Goal: Task Accomplishment & Management: Manage account settings

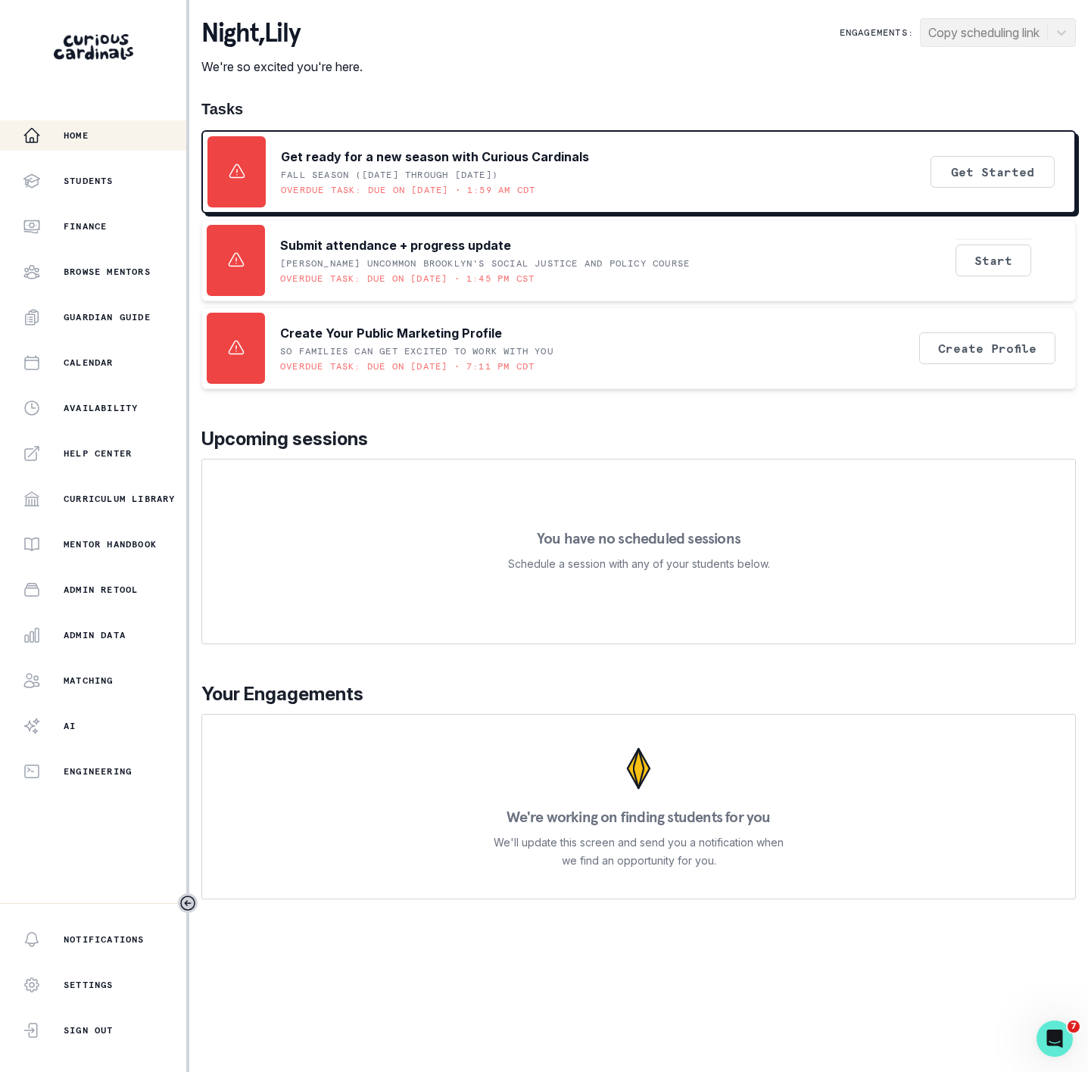
drag, startPoint x: 107, startPoint y: 641, endPoint x: 134, endPoint y: 609, distance: 41.3
click at [105, 641] on p "Admin Data" at bounding box center [95, 635] width 62 height 12
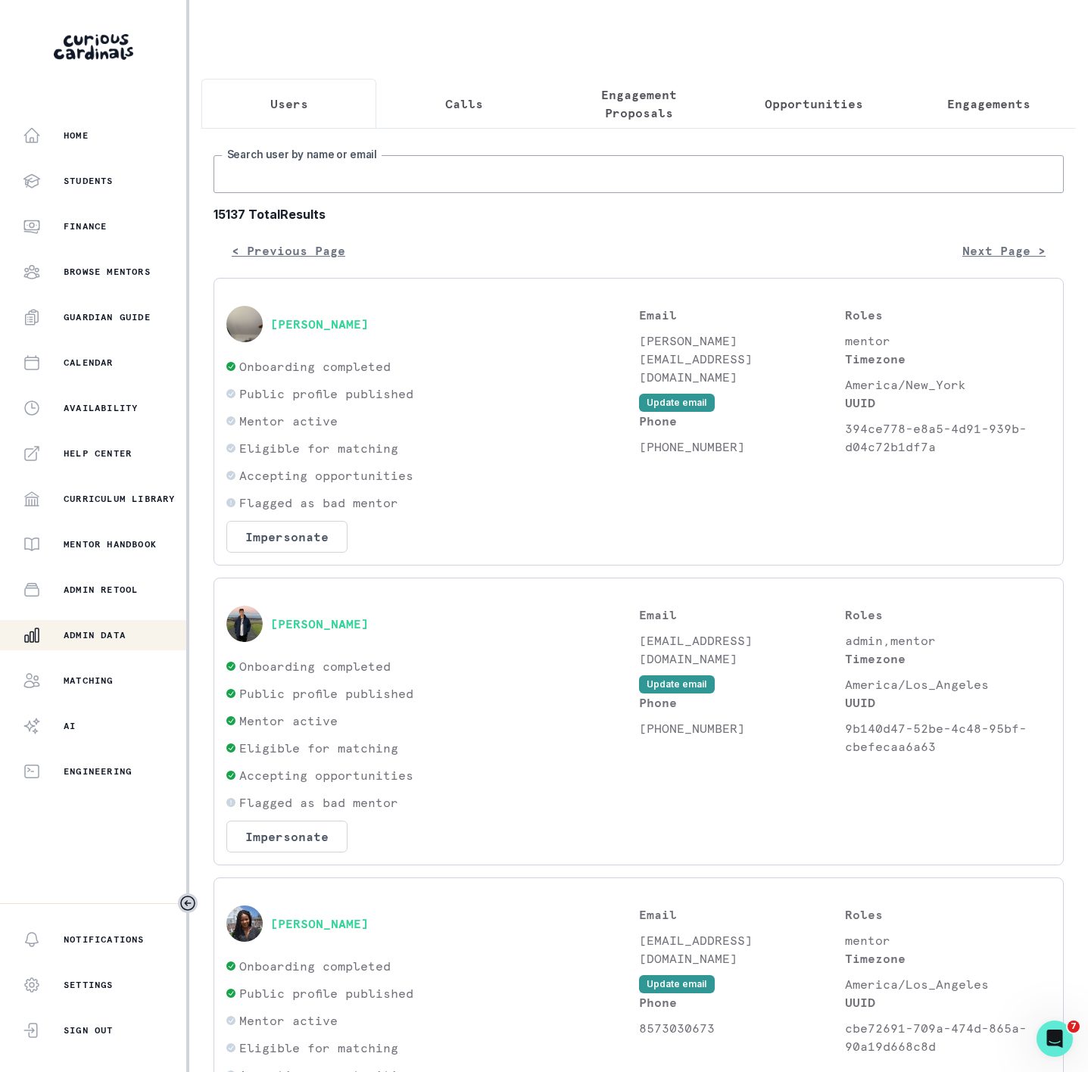
click at [321, 189] on input "Search user by name or email" at bounding box center [639, 174] width 850 height 38
paste input "[PERSON_NAME]"
type input "[PERSON_NAME]"
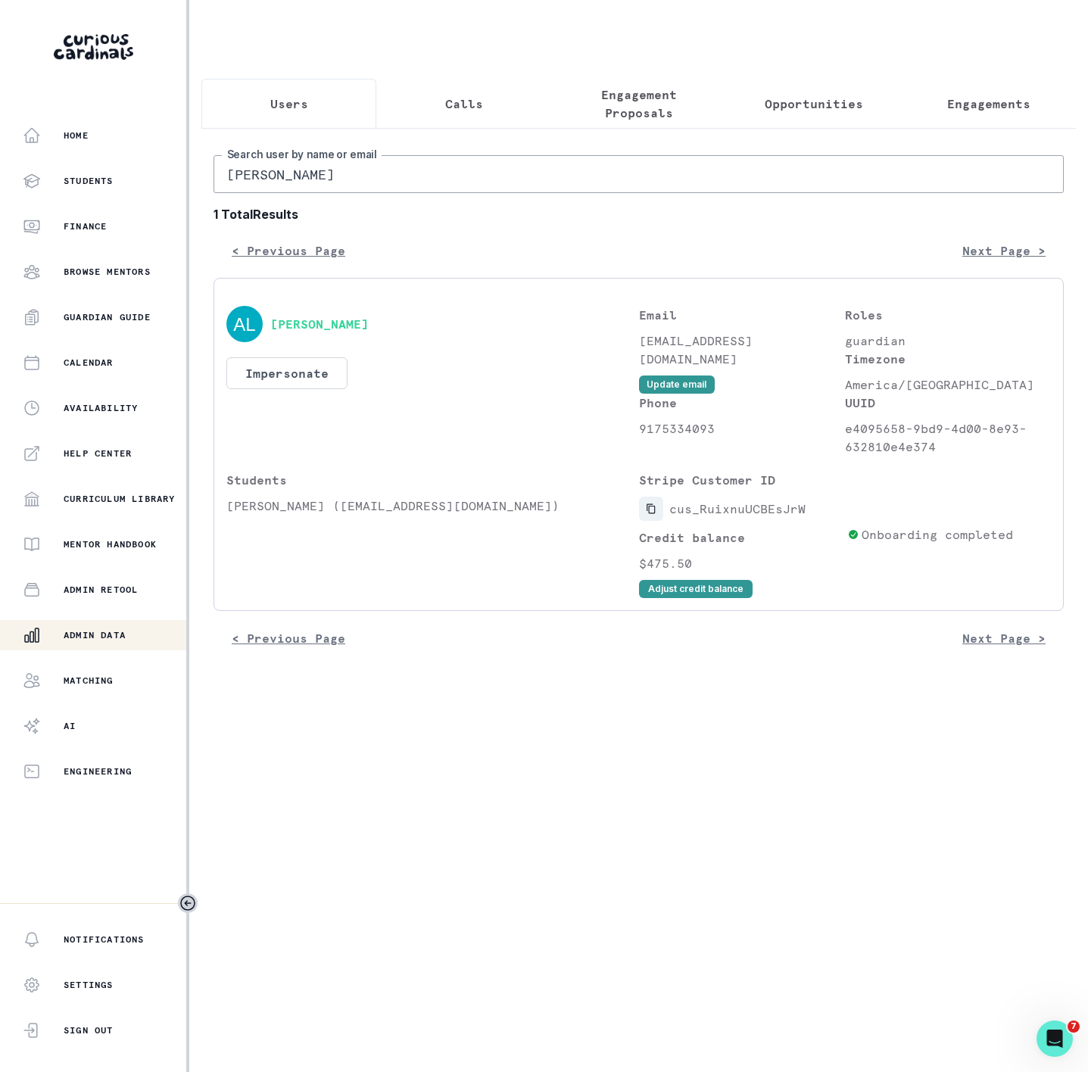
click at [654, 514] on icon "Copied to clipboard" at bounding box center [651, 509] width 8 height 10
drag, startPoint x: 366, startPoint y: 196, endPoint x: 89, endPoint y: 202, distance: 277.9
click at [95, 203] on div "Home Students Finance Browse Mentors Guardian Guide Calendar Availability Help …" at bounding box center [544, 536] width 1088 height 1072
paste input "[PERSON_NAME]"
type input "[PERSON_NAME]"
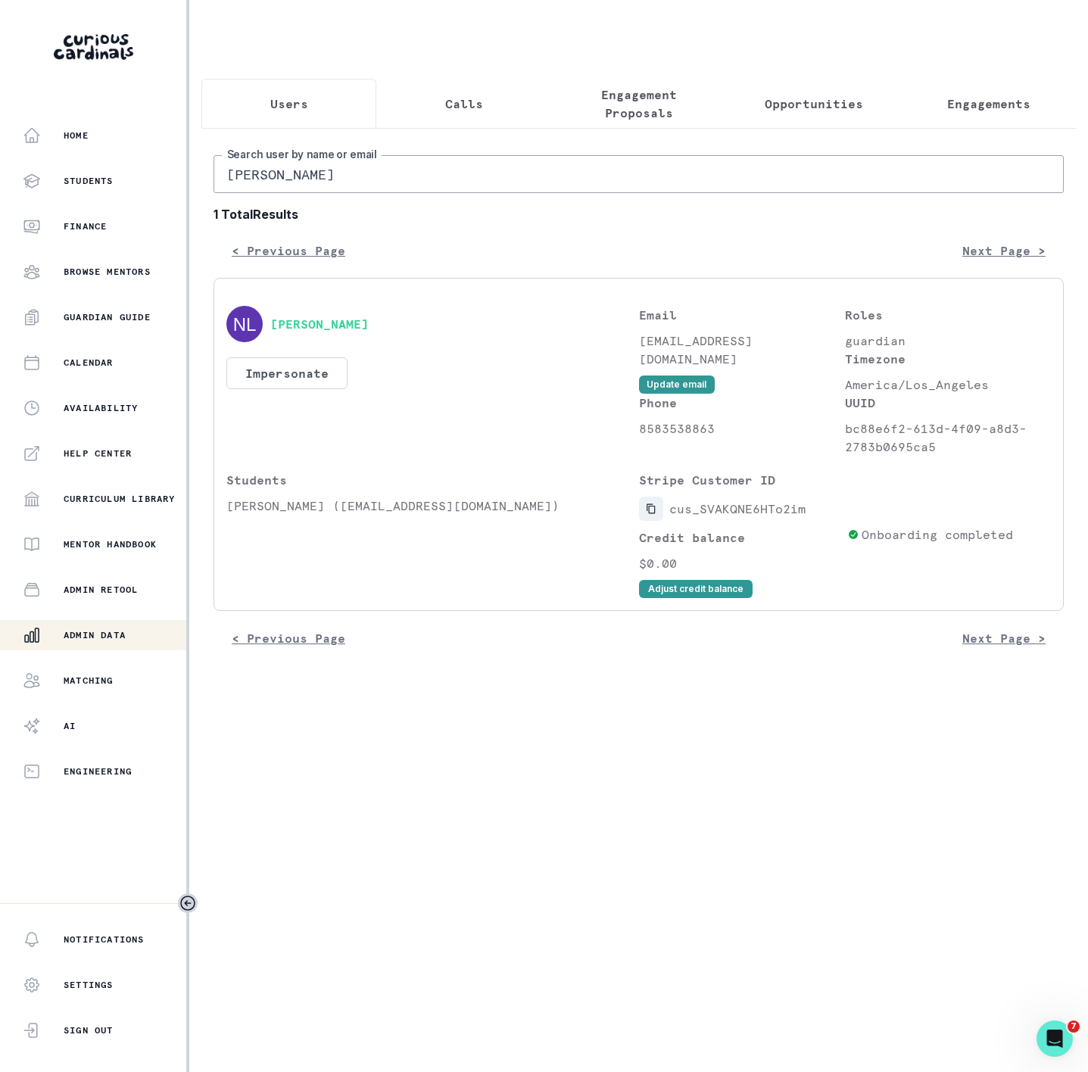
click at [650, 514] on icon "Copied to clipboard" at bounding box center [651, 508] width 11 height 11
click at [648, 514] on icon "Copied to clipboard" at bounding box center [651, 509] width 8 height 10
click at [688, 598] on button "Adjust credit balance" at bounding box center [696, 589] width 114 height 18
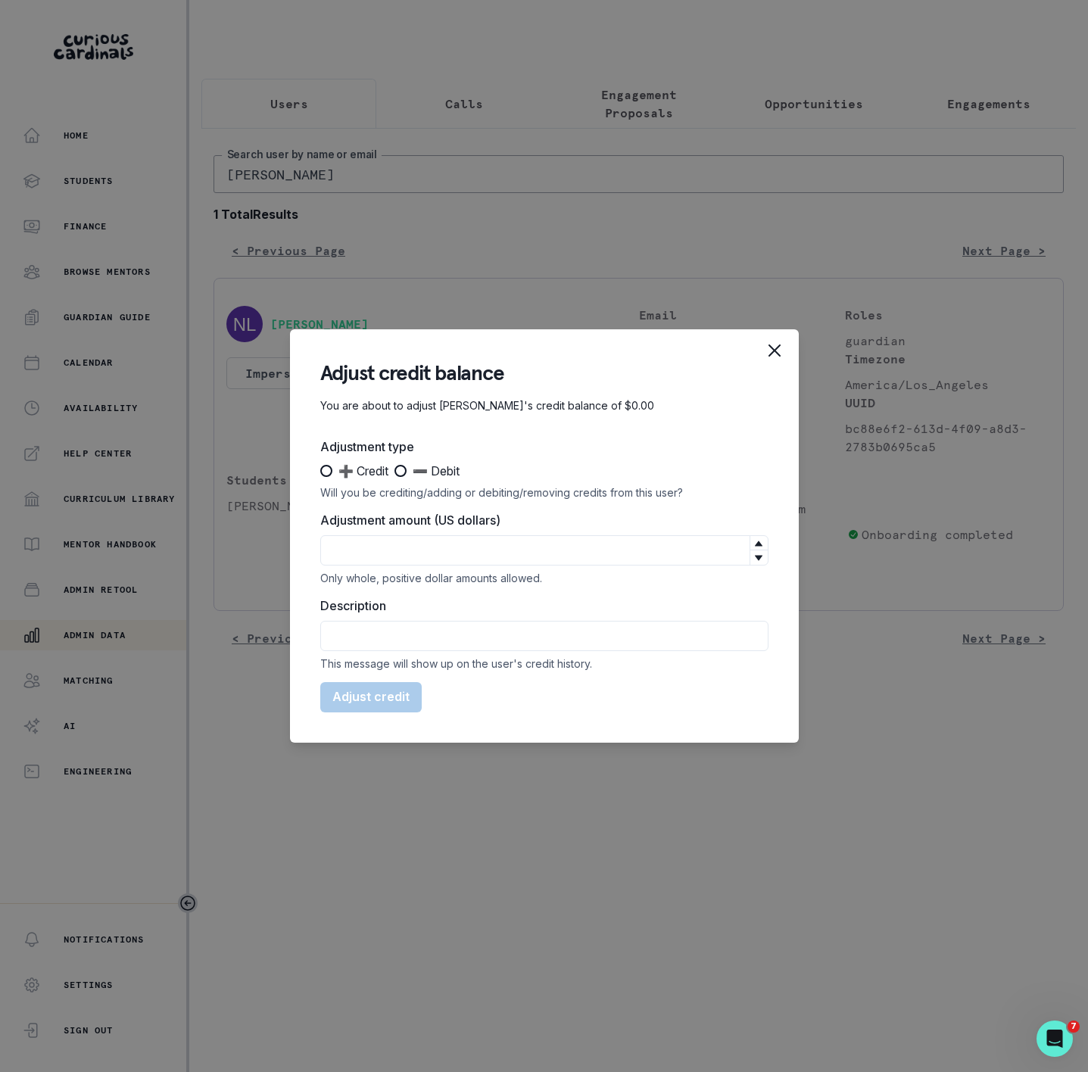
click at [326, 472] on span at bounding box center [326, 471] width 12 height 12
click at [320, 472] on input "➕ Credit" at bounding box center [320, 471] width 1 height 1
radio input "true"
click at [362, 552] on input "Adjustment amount (US dollars)" at bounding box center [544, 550] width 448 height 30
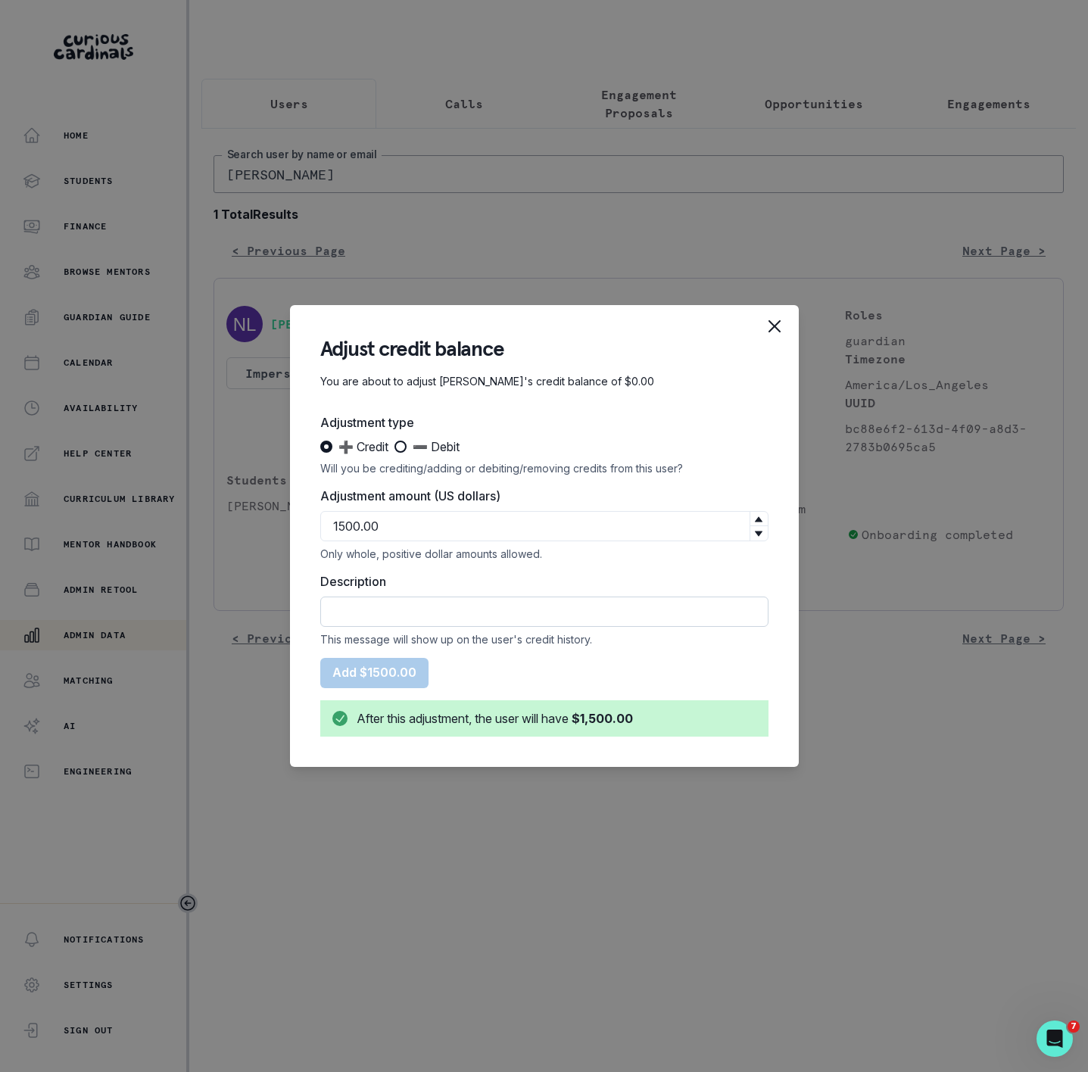
type input "1500"
click at [377, 616] on input "Description" at bounding box center [544, 612] width 448 height 30
click at [359, 875] on div "Adjust credit balance You are about to adjust [PERSON_NAME]'s credit balance of…" at bounding box center [544, 536] width 1088 height 1072
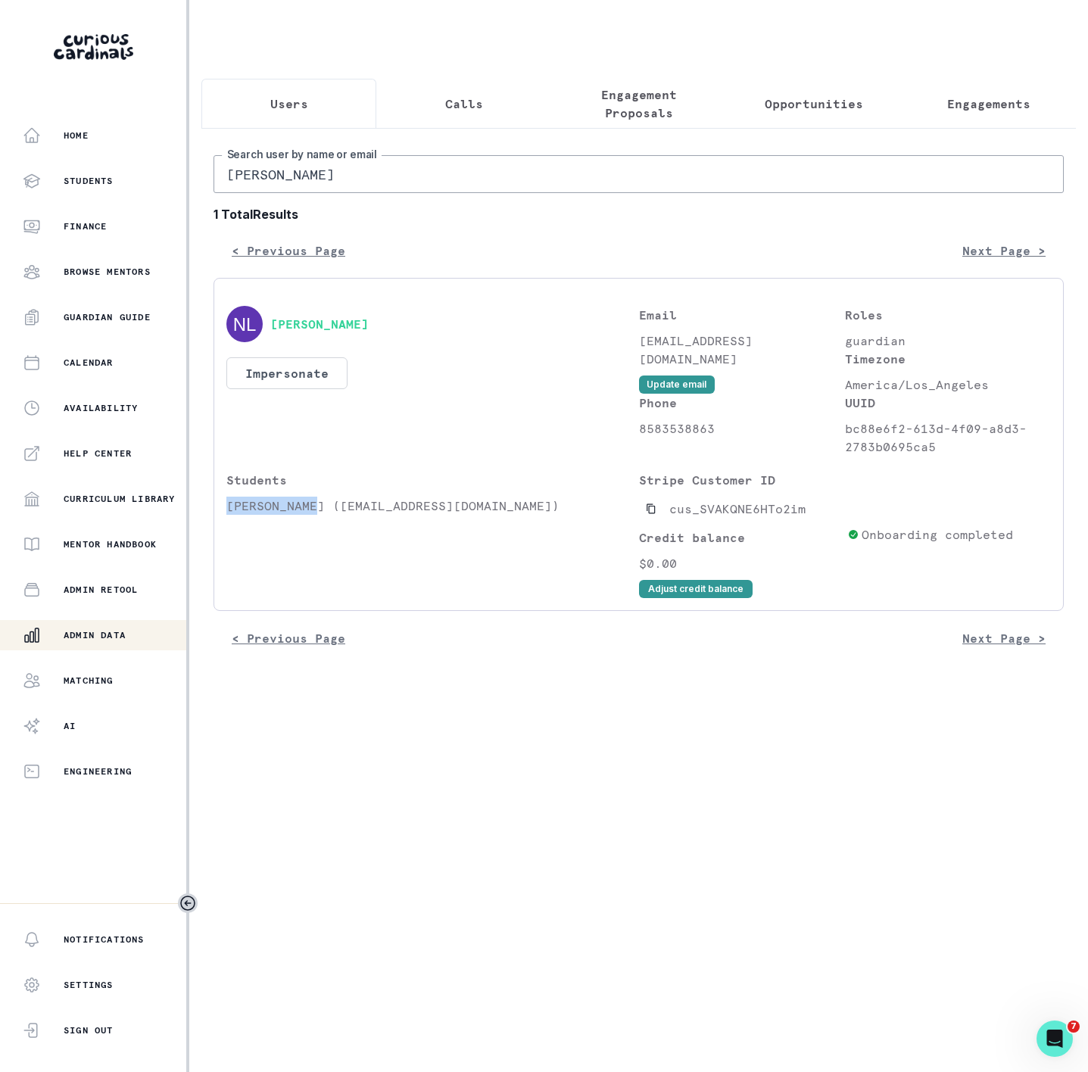
drag, startPoint x: 228, startPoint y: 518, endPoint x: 316, endPoint y: 523, distance: 88.7
click at [316, 515] on p "[PERSON_NAME] ([EMAIL_ADDRESS][DOMAIN_NAME])" at bounding box center [432, 506] width 413 height 18
copy p "[PERSON_NAME]"
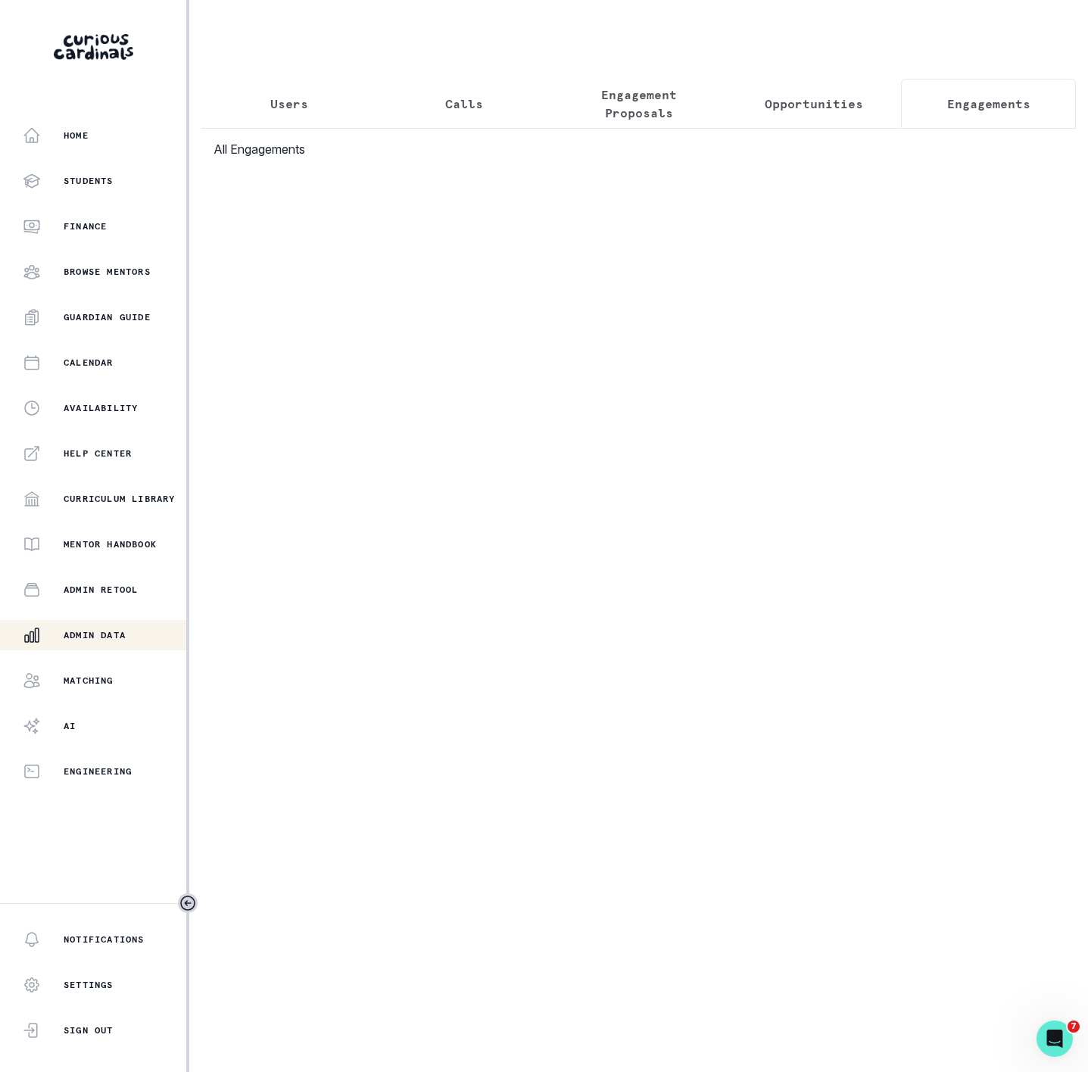
click at [984, 108] on p "Engagements" at bounding box center [988, 104] width 83 height 18
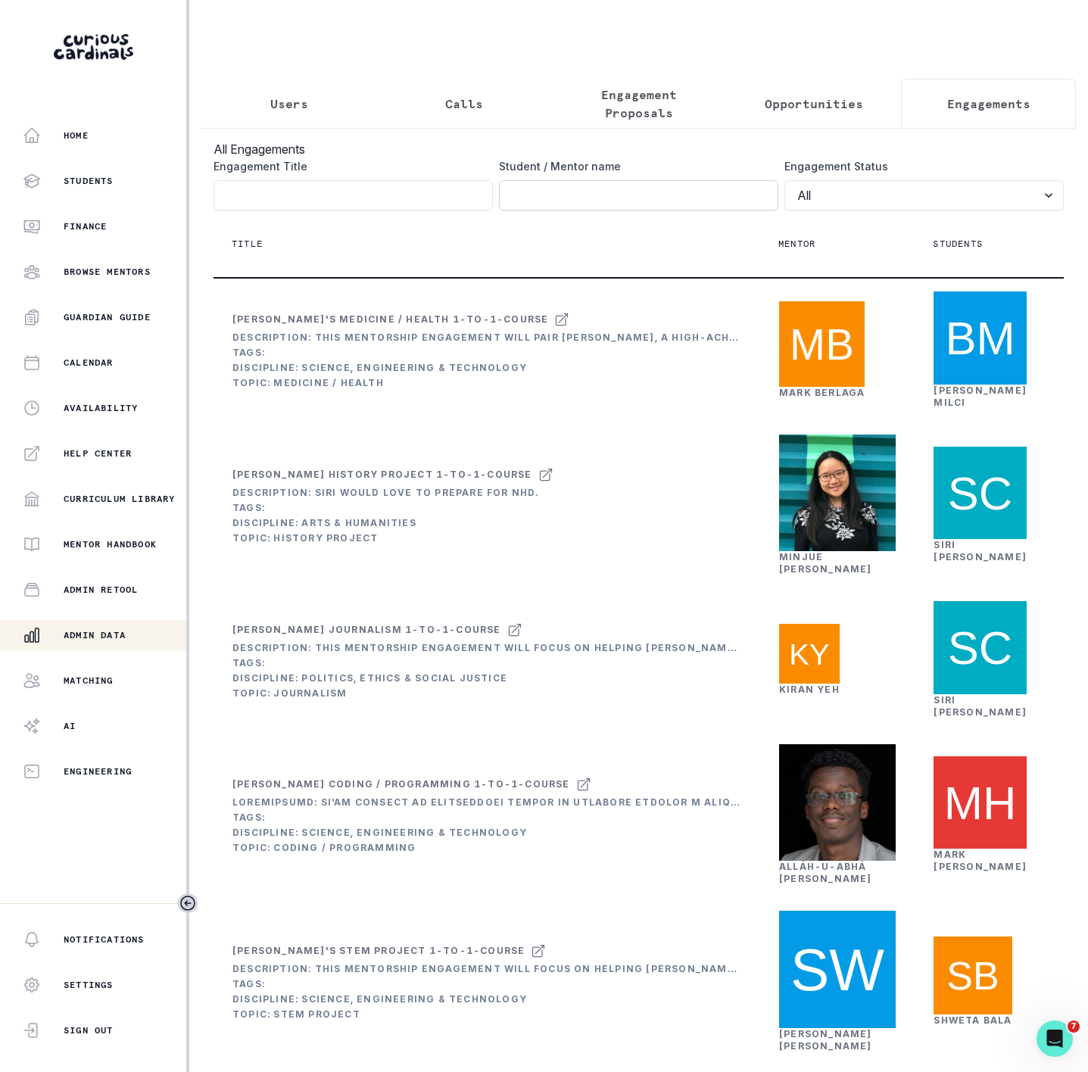
click at [531, 203] on input "Engagement Title" at bounding box center [638, 195] width 279 height 30
paste input "[PERSON_NAME]"
type input "[PERSON_NAME]"
click button "submit" at bounding box center [0, 0] width 0 height 0
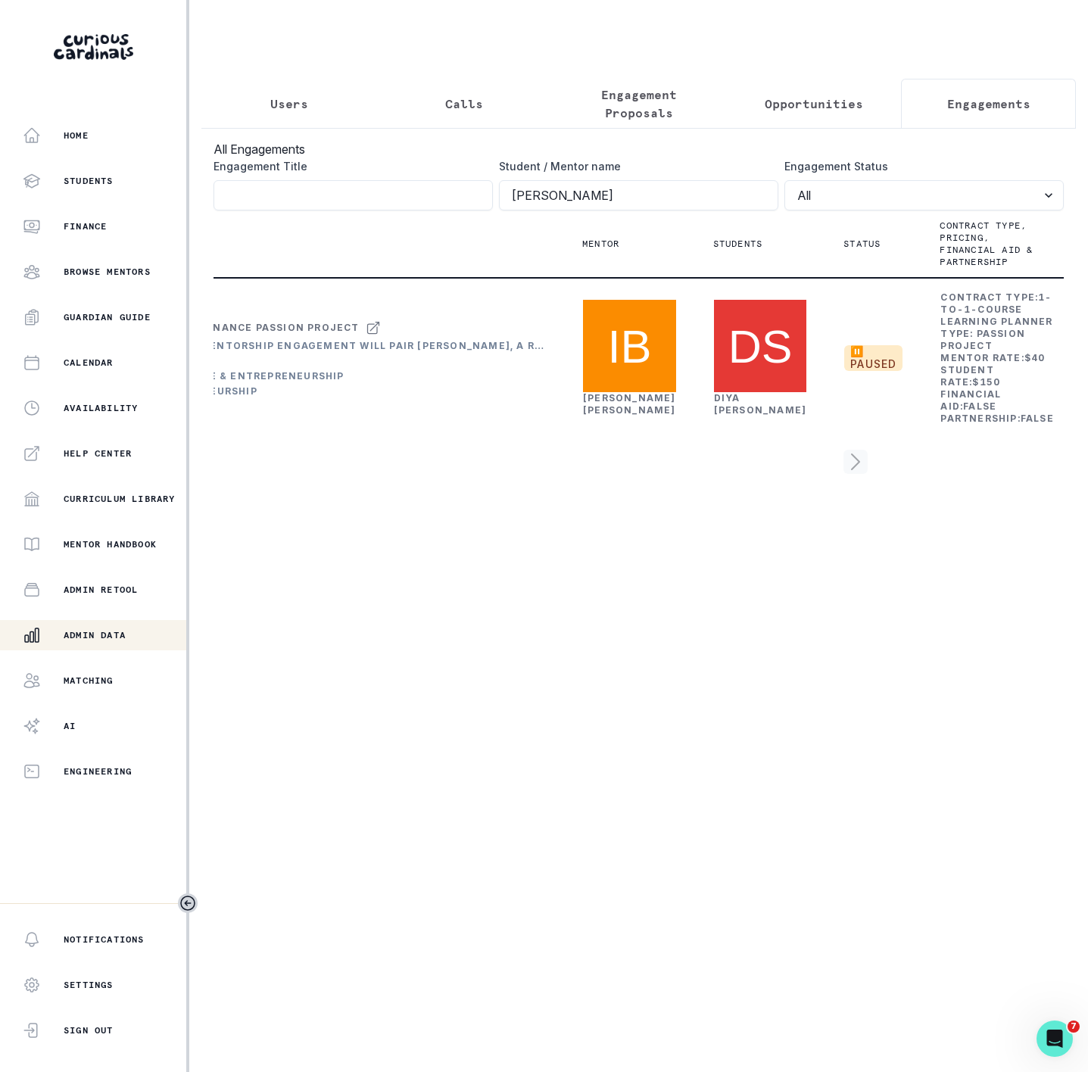
scroll to position [0, 248]
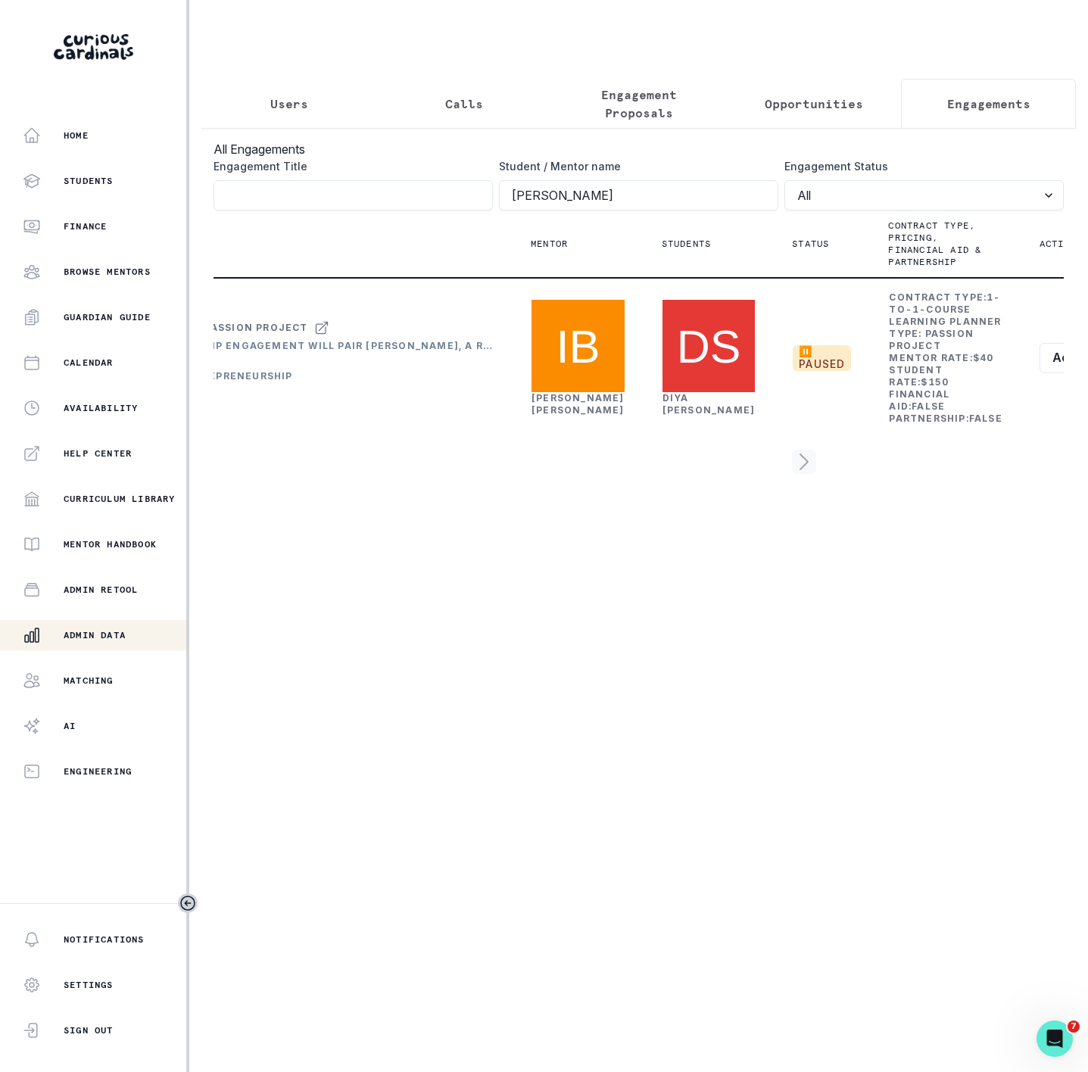
click at [79, 634] on p "Admin Data" at bounding box center [95, 635] width 62 height 12
click at [285, 98] on p "Users" at bounding box center [289, 104] width 38 height 18
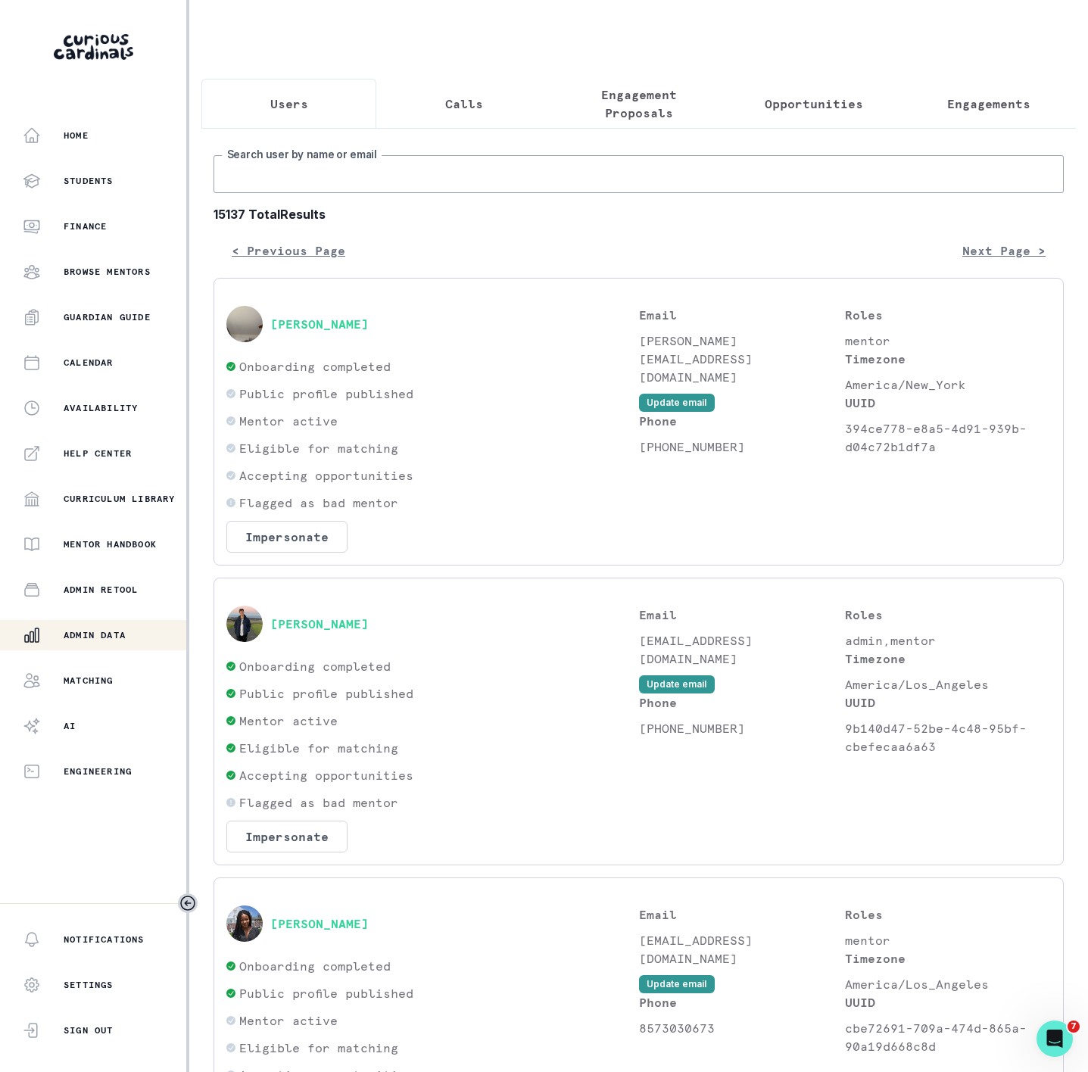
click at [378, 193] on input "Search user by name or email" at bounding box center [639, 174] width 850 height 38
paste input "[PERSON_NAME]"
type input "[PERSON_NAME]"
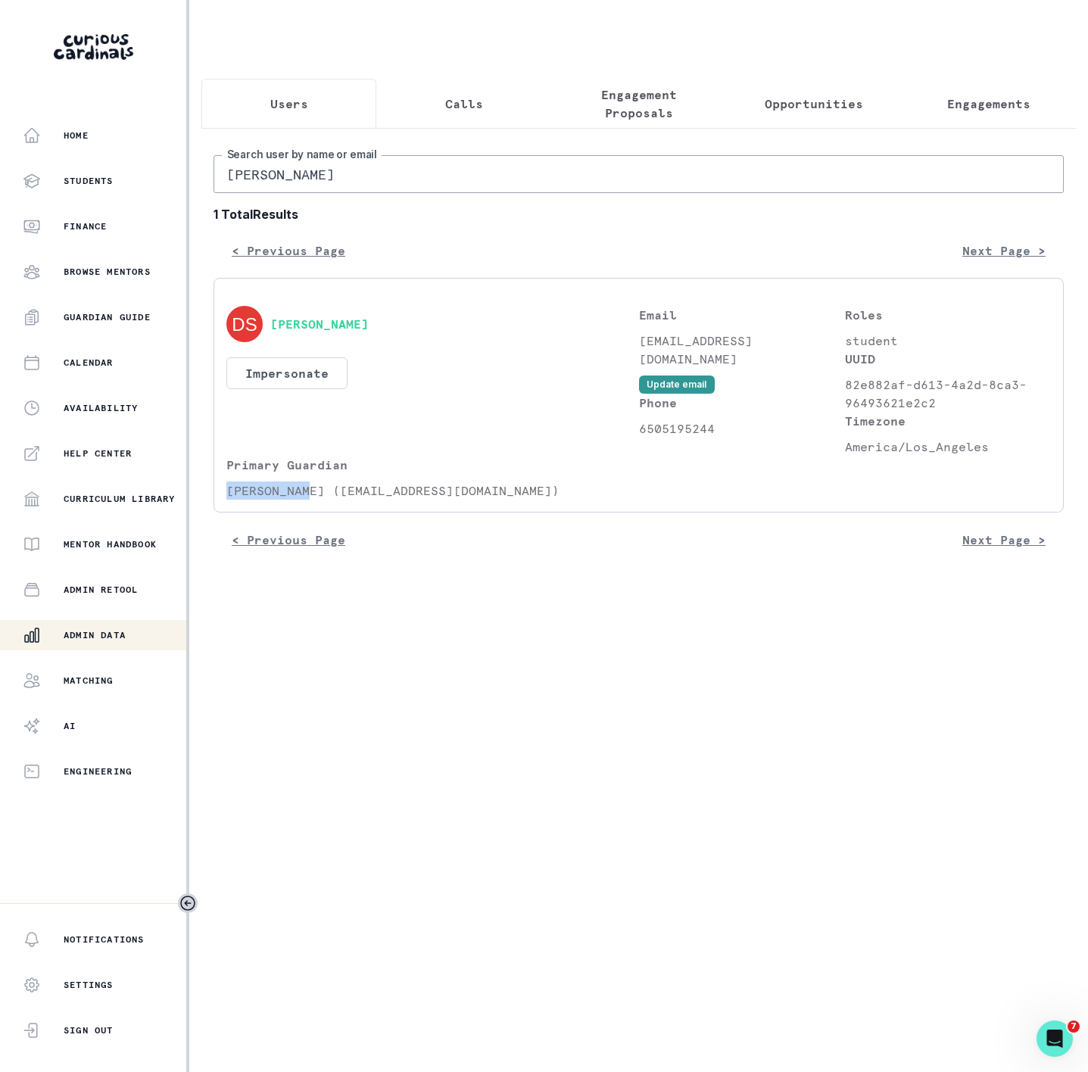
drag, startPoint x: 227, startPoint y: 504, endPoint x: 307, endPoint y: 507, distance: 80.3
click at [307, 500] on p "[PERSON_NAME] ([EMAIL_ADDRESS][DOMAIN_NAME])" at bounding box center [432, 491] width 413 height 18
copy p "[PERSON_NAME]"
drag, startPoint x: 336, startPoint y: 194, endPoint x: 95, endPoint y: 198, distance: 240.8
click at [98, 198] on div "Home Students Finance Browse Mentors Guardian Guide Calendar Availability Help …" at bounding box center [544, 536] width 1088 height 1072
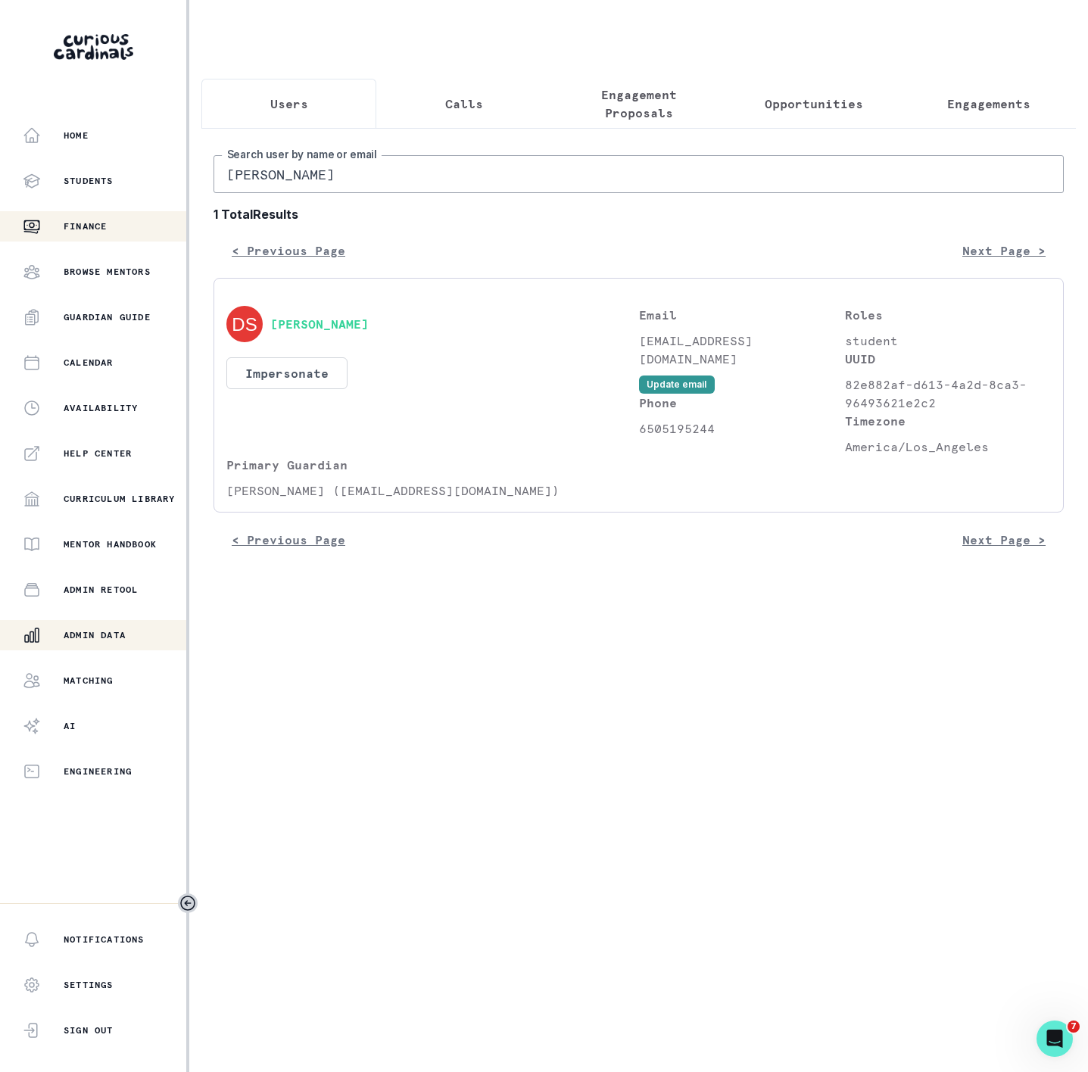
paste input "[PERSON_NAME]"
type input "[PERSON_NAME]"
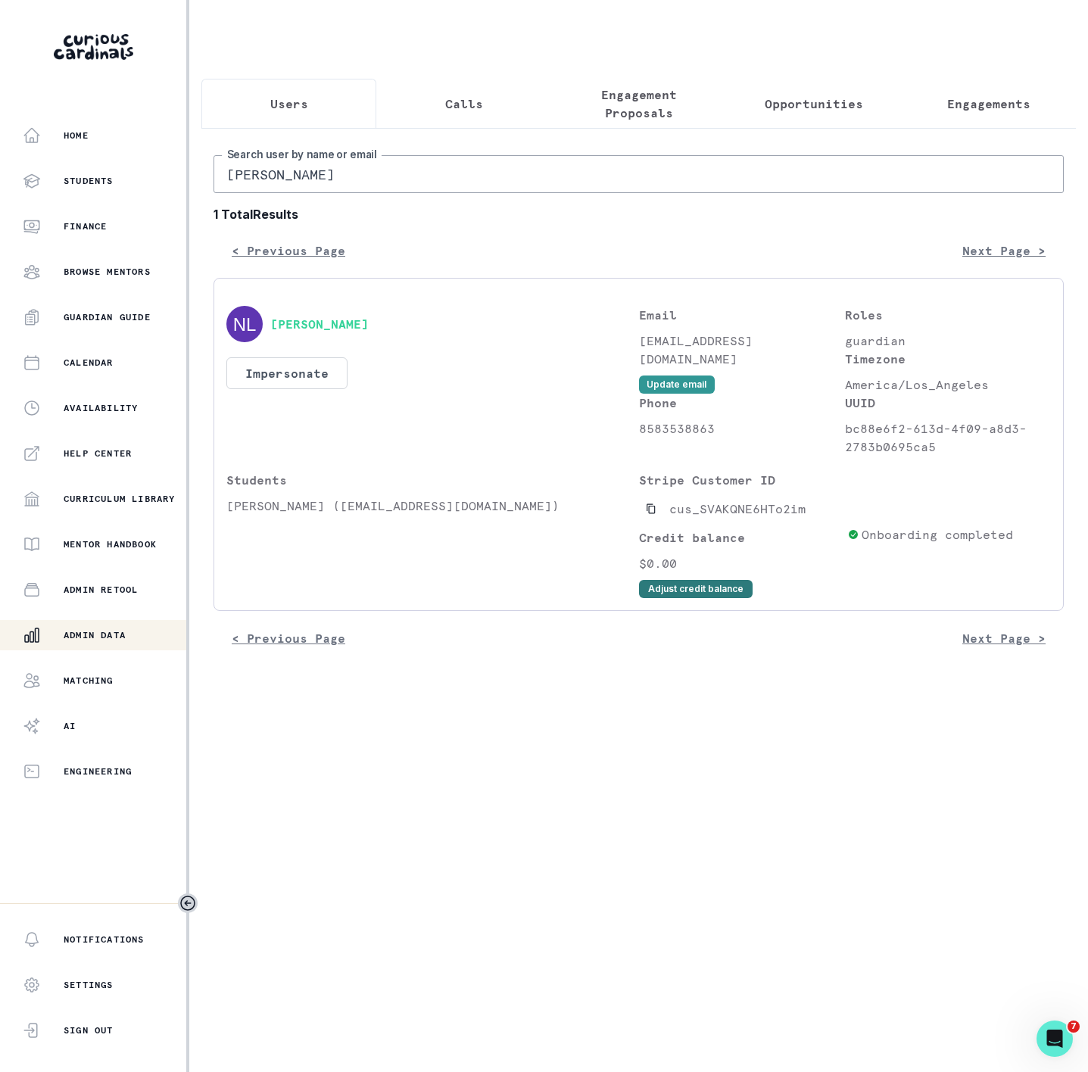
click at [684, 598] on button "Adjust credit balance" at bounding box center [696, 589] width 114 height 18
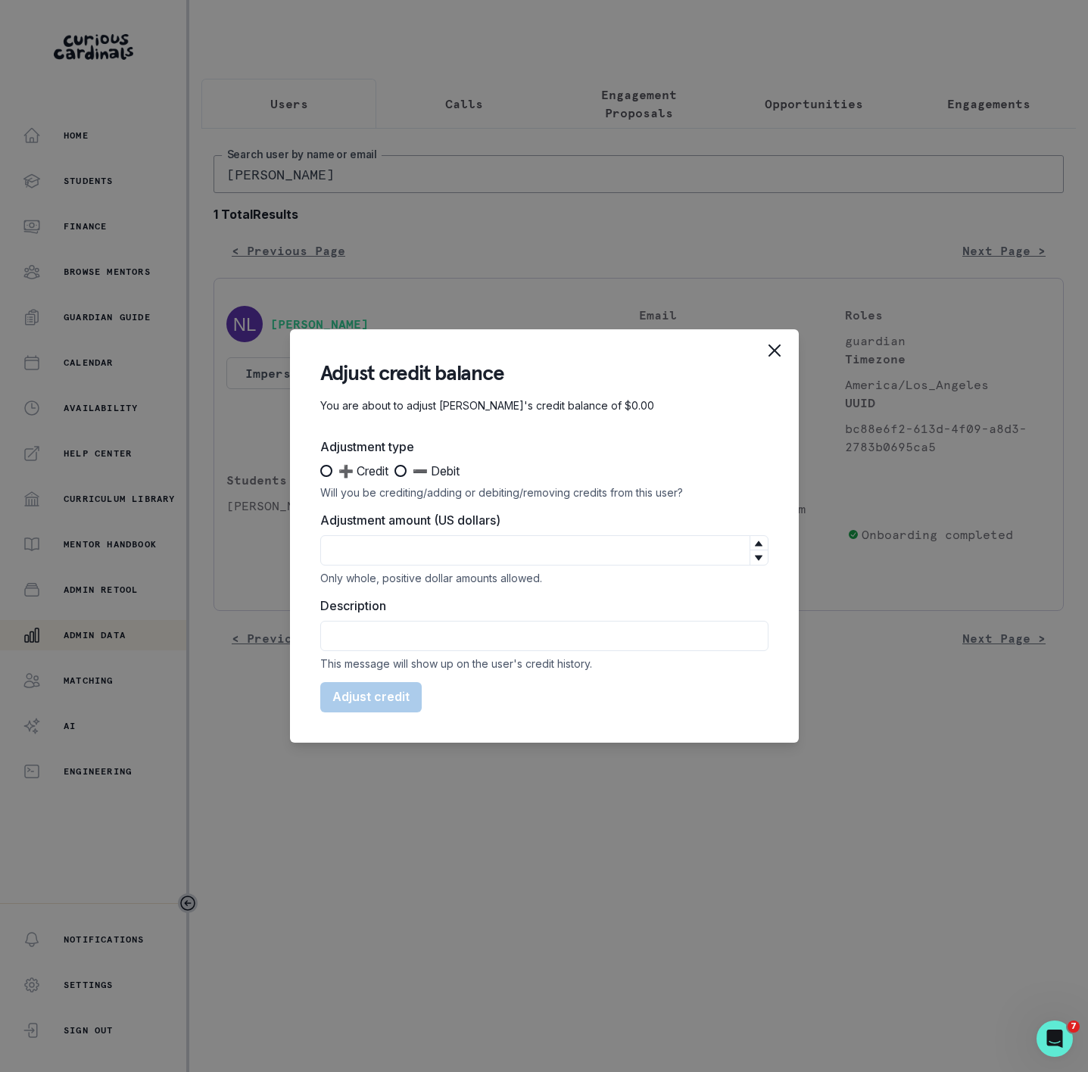
click at [325, 463] on label "➕ Credit" at bounding box center [354, 471] width 68 height 18
click at [320, 471] on input "➕ Credit" at bounding box center [320, 471] width 1 height 1
radio input "true"
click at [373, 550] on input "Adjustment amount (US dollars)" at bounding box center [544, 550] width 448 height 30
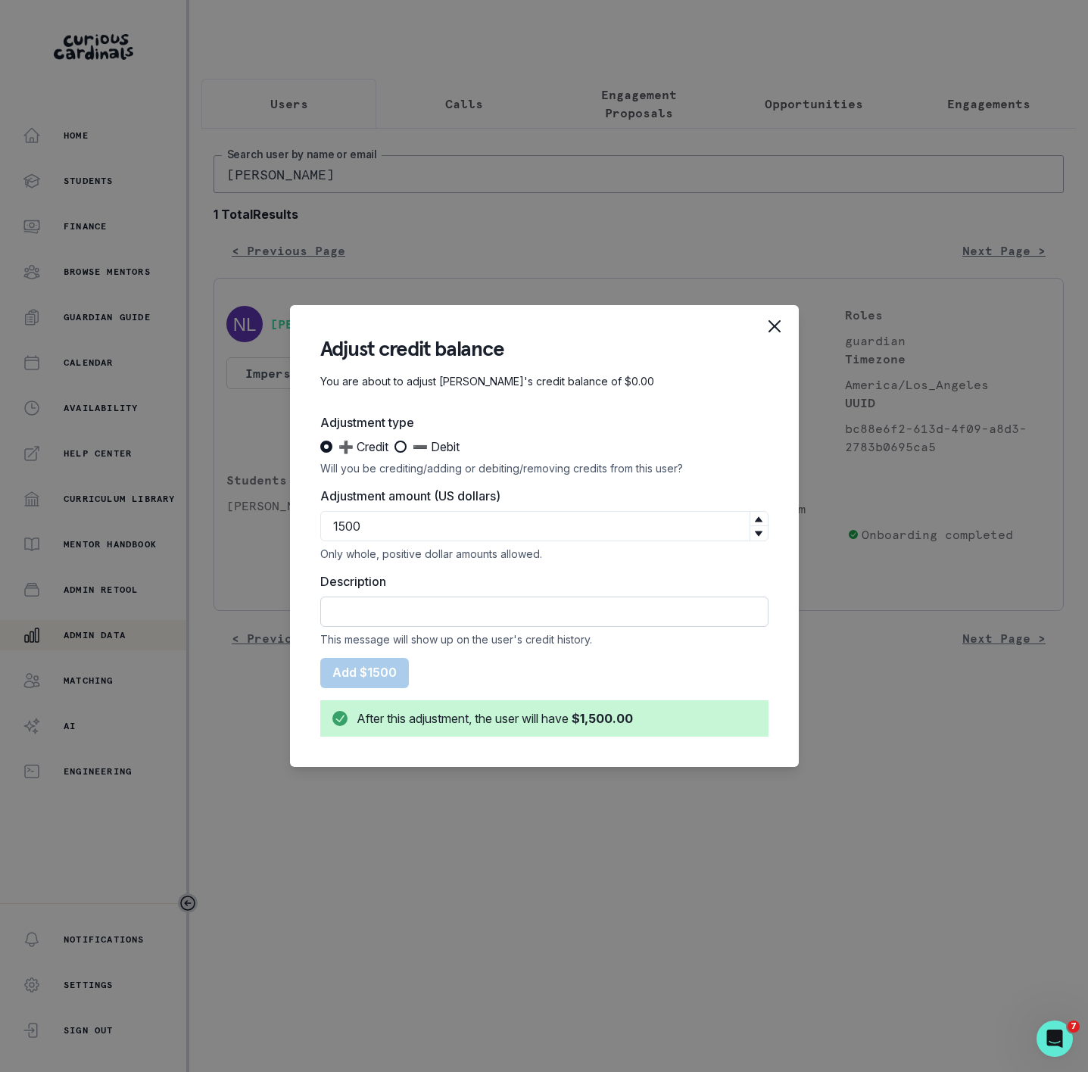
type input "1500"
click at [366, 612] on input "Description" at bounding box center [544, 612] width 448 height 30
type input "p"
type input "SESSION PACKAGE"
click at [373, 673] on button "Add $1500" at bounding box center [364, 673] width 89 height 30
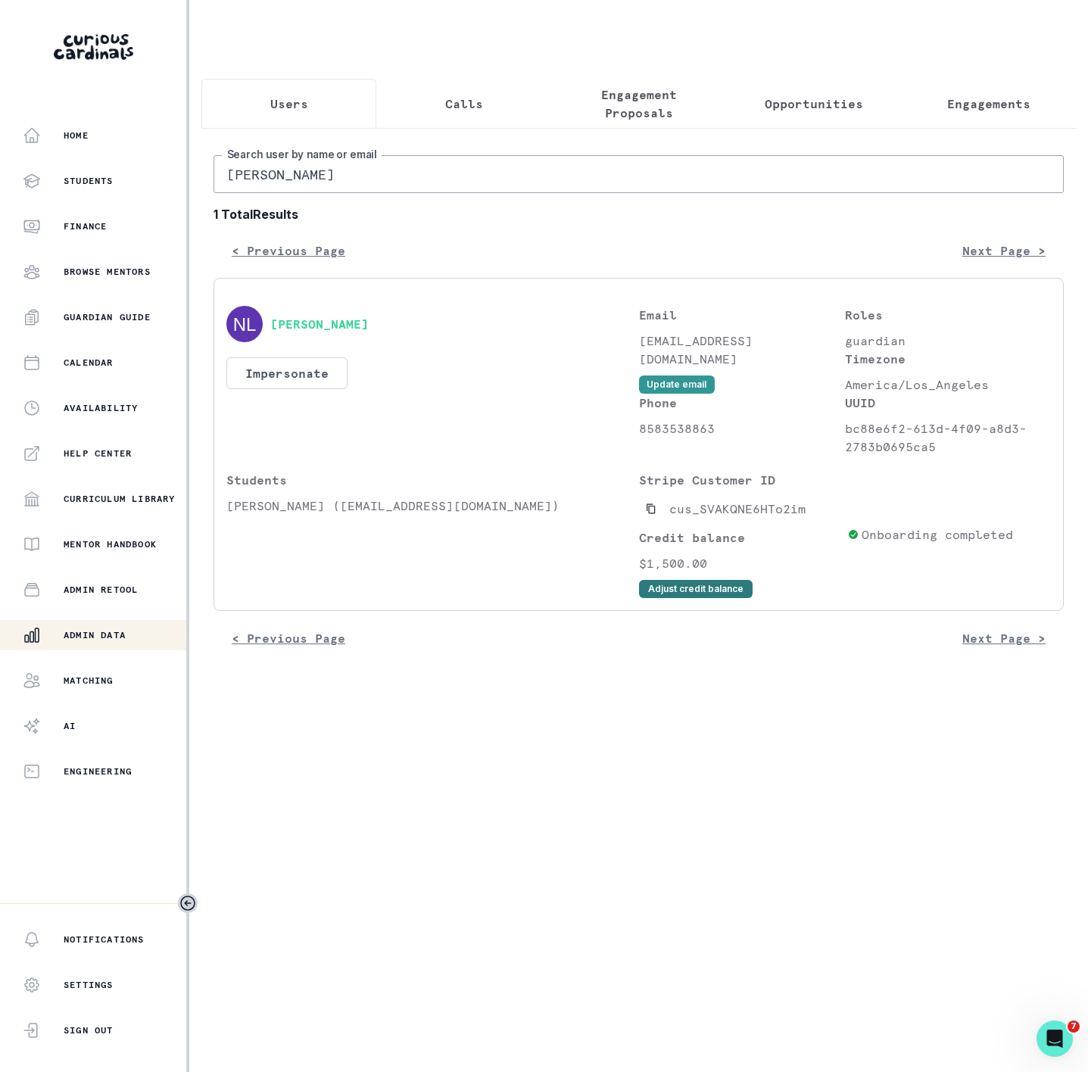
click at [682, 598] on button "Adjust credit balance" at bounding box center [696, 589] width 114 height 18
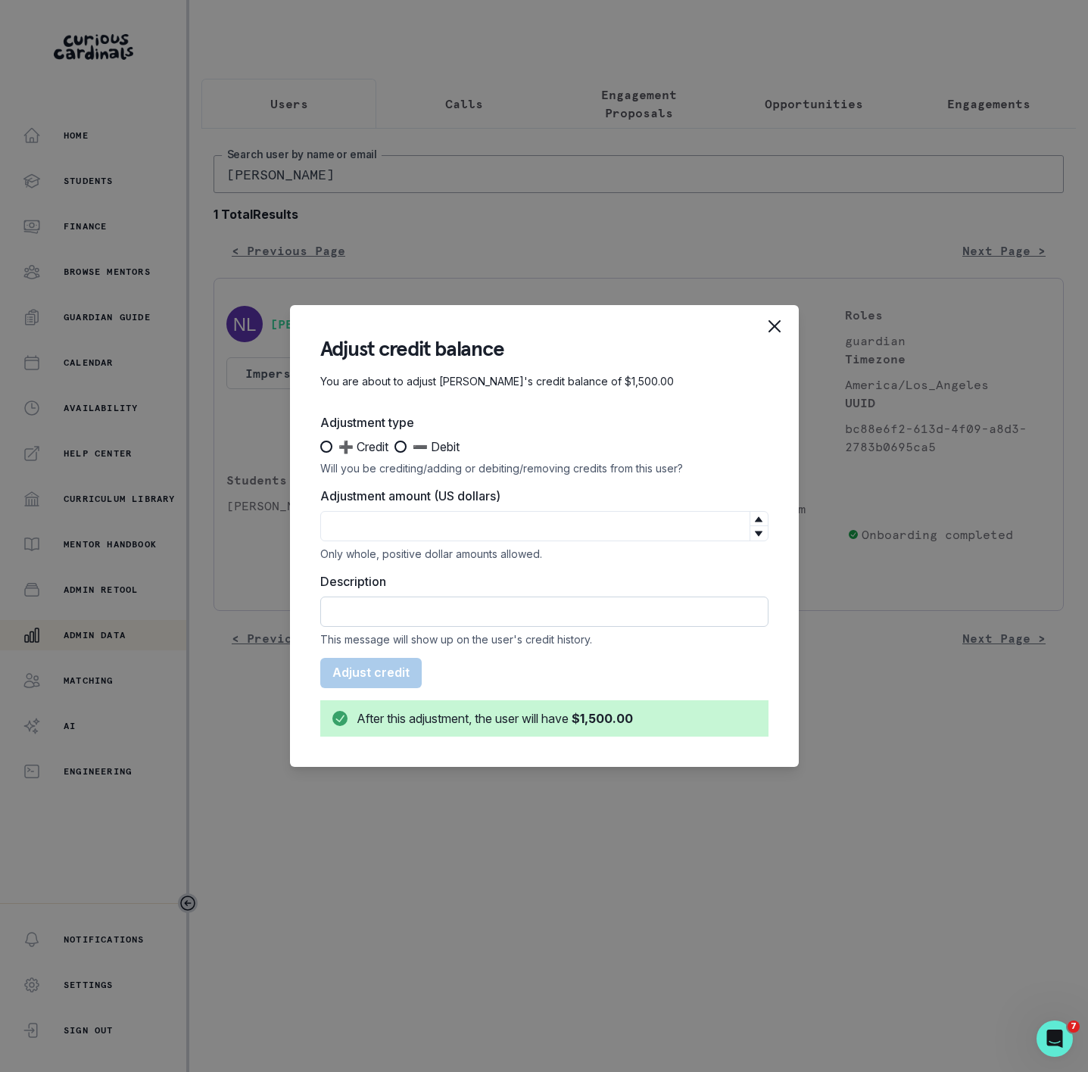
click at [343, 616] on input "Description" at bounding box center [544, 612] width 448 height 30
paste input "Time: [DATE] 9:00 AM PDT -- Duration: 60 minutes -- Attendance: Lesson attended…"
type input "Time: [DATE] 9:00 AM PDT -- Duration: 60 minutes -- Attendance: Lesson attended…"
click at [370, 525] on input "Adjustment amount (US dollars)" at bounding box center [544, 526] width 448 height 30
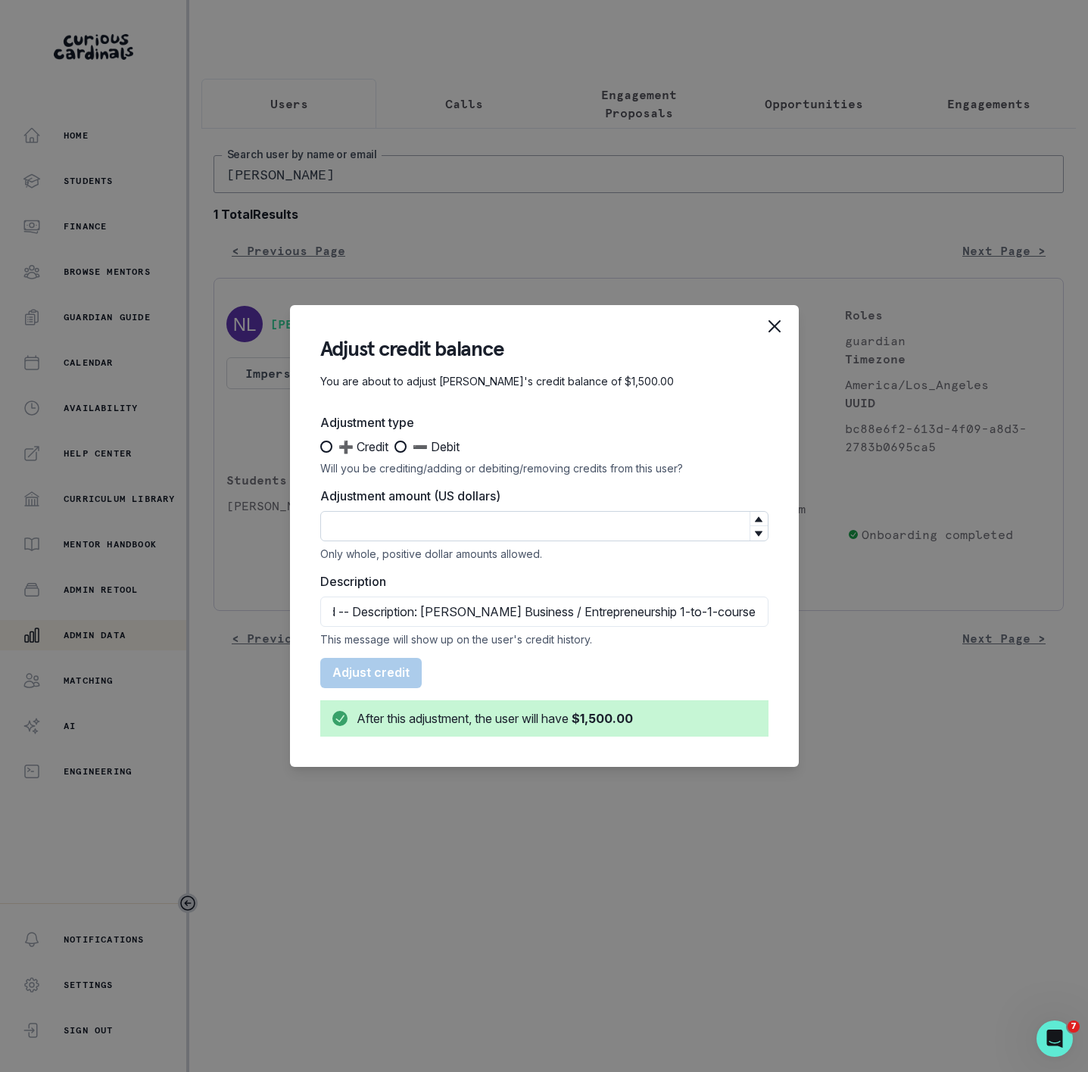
scroll to position [0, 0]
type input "50"
click at [405, 447] on span at bounding box center [400, 447] width 12 height 12
click at [394, 447] on input "➖ Debit" at bounding box center [394, 447] width 1 height 1
radio input "true"
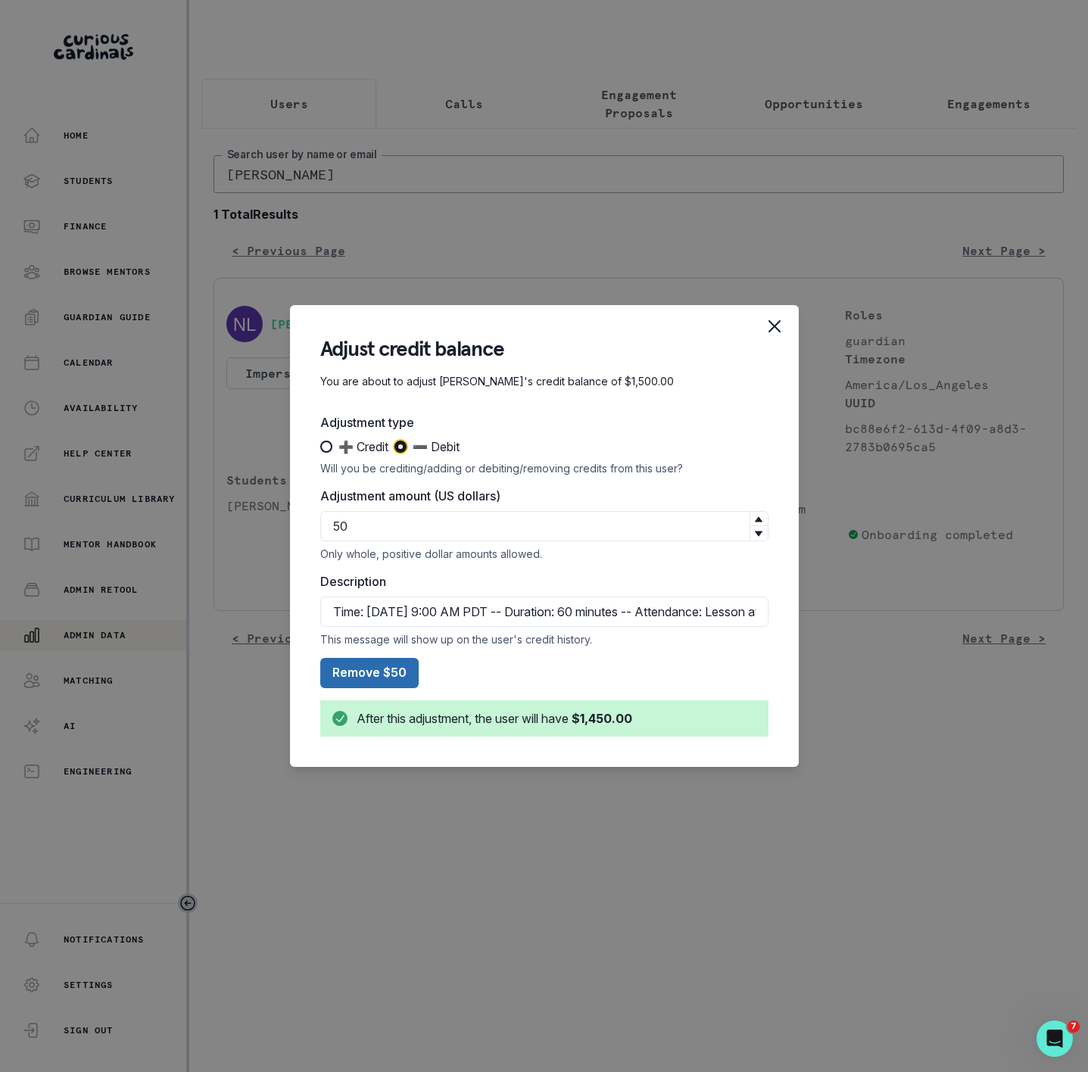
click at [376, 675] on button "Remove $50" at bounding box center [369, 673] width 98 height 30
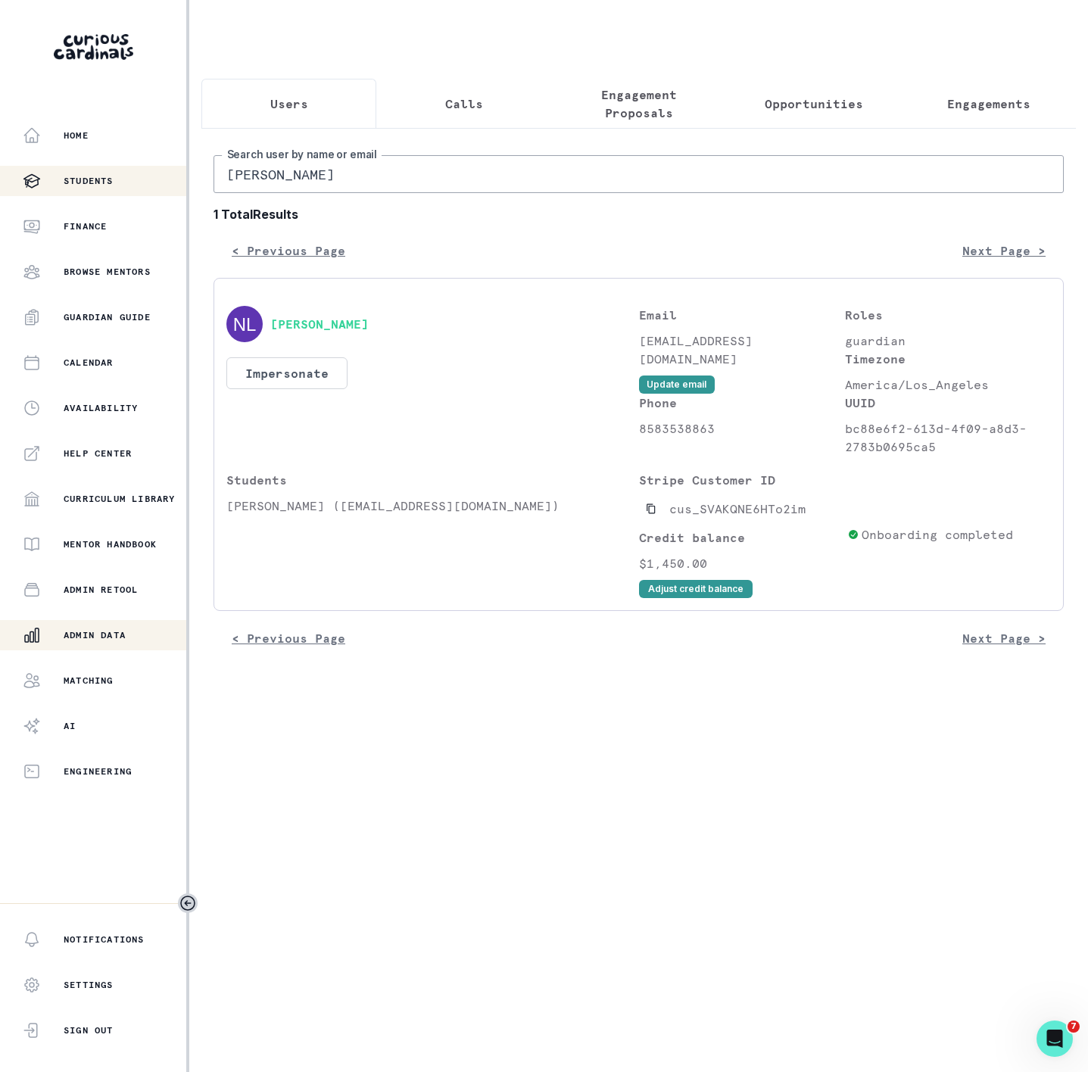
drag, startPoint x: 341, startPoint y: 202, endPoint x: 0, endPoint y: 182, distance: 342.1
click at [16, 182] on div "Home Students Finance Browse Mentors Guardian Guide Calendar Availability Help …" at bounding box center [544, 536] width 1088 height 1072
paste input "[PERSON_NAME]"
type input "[PERSON_NAME]"
click at [650, 514] on icon "Copied to clipboard" at bounding box center [651, 509] width 8 height 10
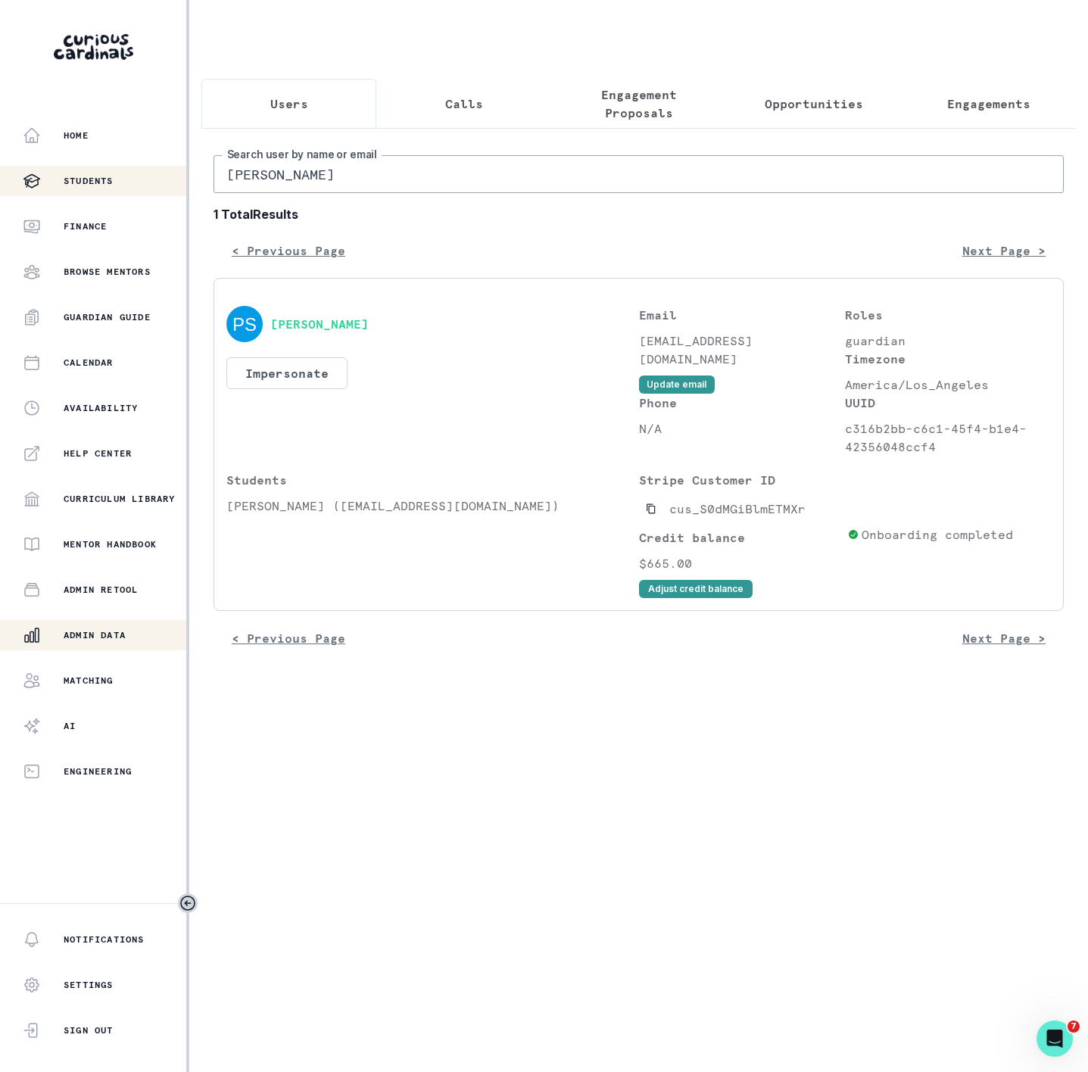
drag, startPoint x: 352, startPoint y: 192, endPoint x: 52, endPoint y: 195, distance: 299.8
click at [52, 195] on div "Home Students Finance Browse Mentors Guardian Guide Calendar Availability Help …" at bounding box center [544, 536] width 1088 height 1072
paste input "[PERSON_NAME]"
type input "[PERSON_NAME]"
click at [336, 332] on button "[PERSON_NAME]" at bounding box center [319, 323] width 98 height 15
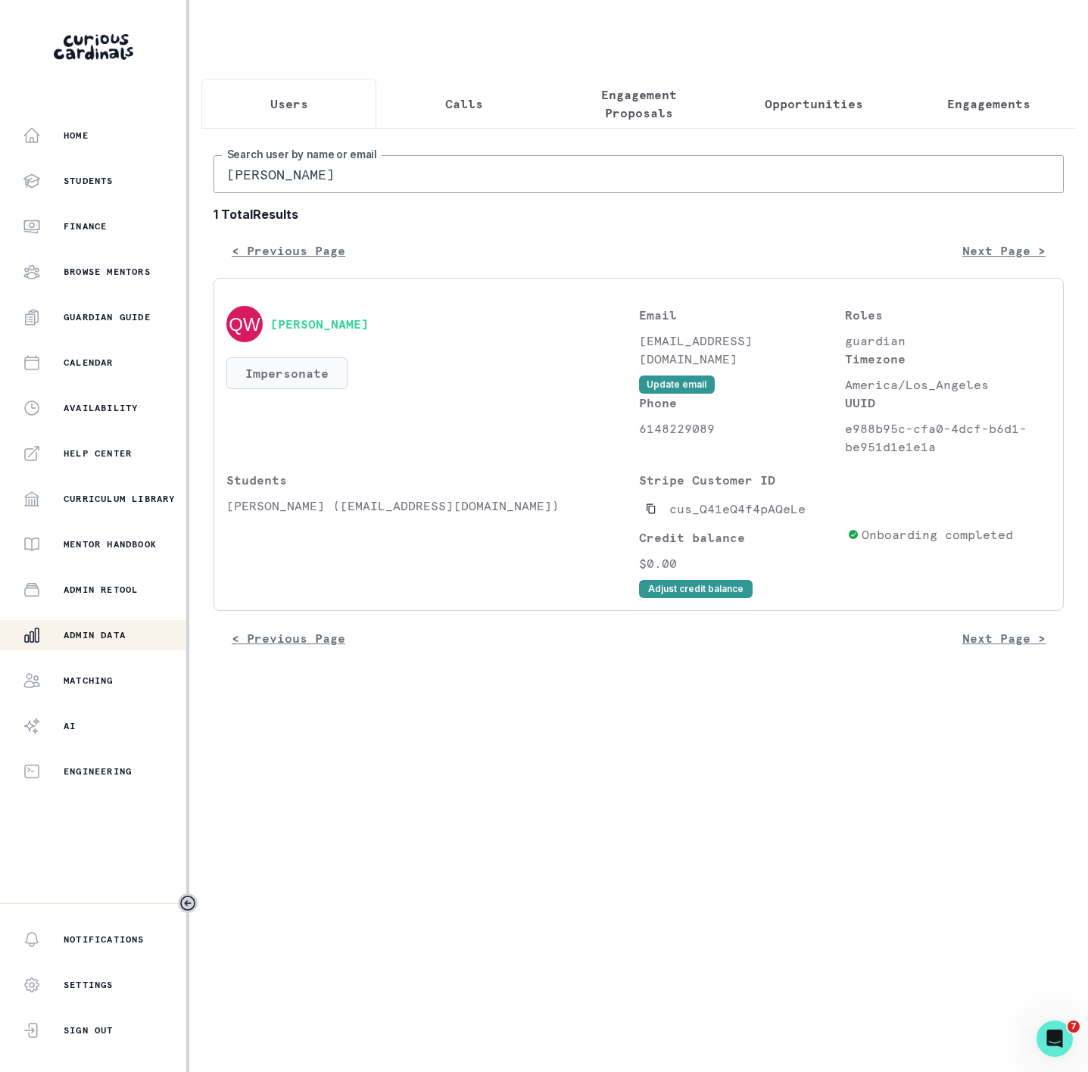
click at [289, 389] on button "Impersonate" at bounding box center [286, 373] width 121 height 32
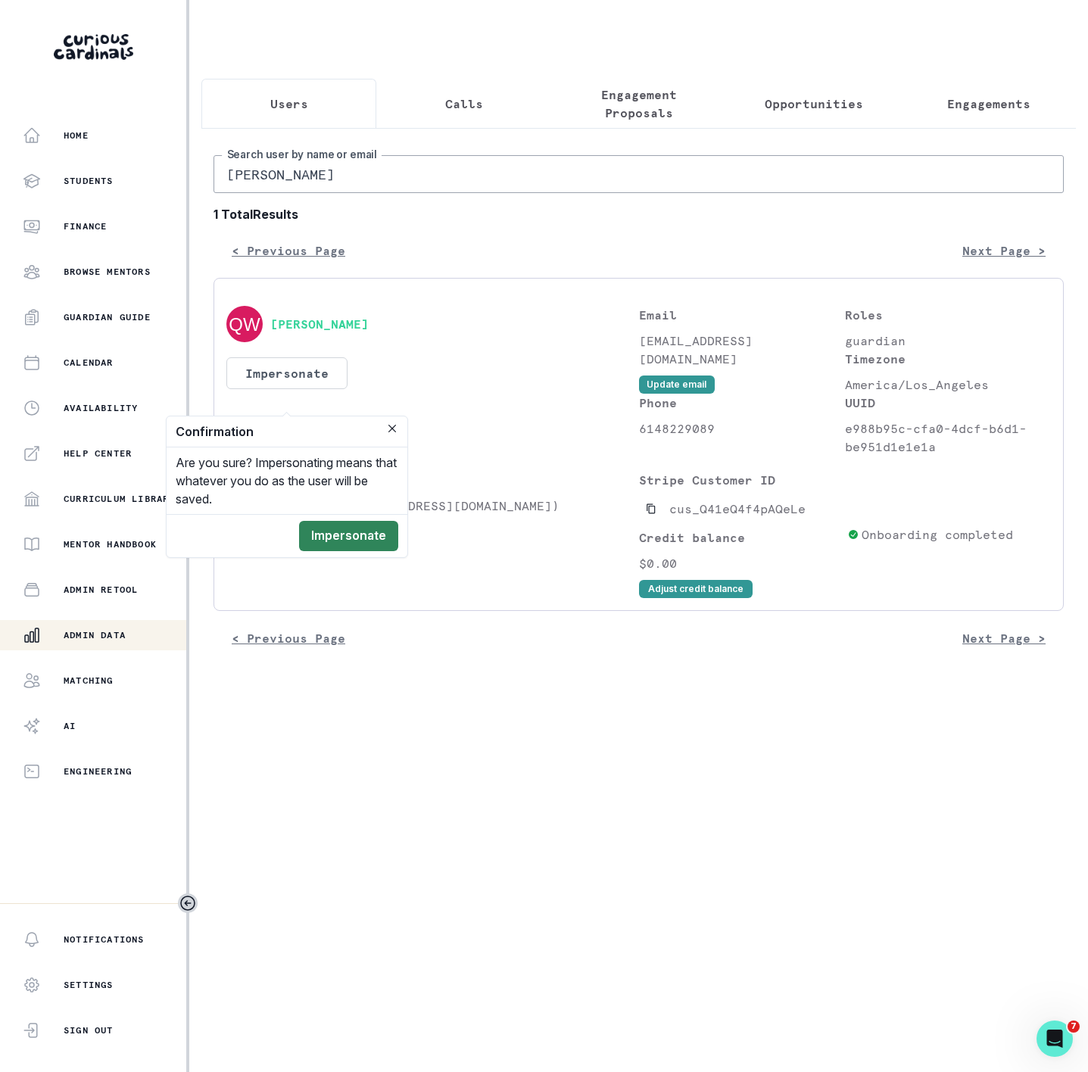
click at [351, 525] on button "Impersonate" at bounding box center [348, 536] width 99 height 30
